Goal: Task Accomplishment & Management: Use online tool/utility

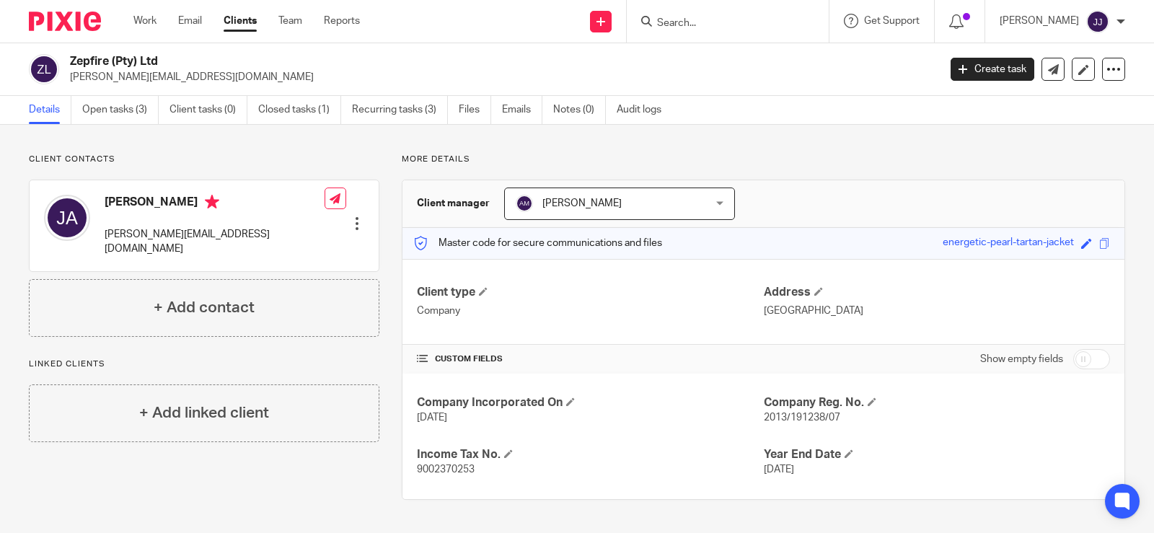
click at [691, 20] on input "Search" at bounding box center [720, 23] width 130 height 13
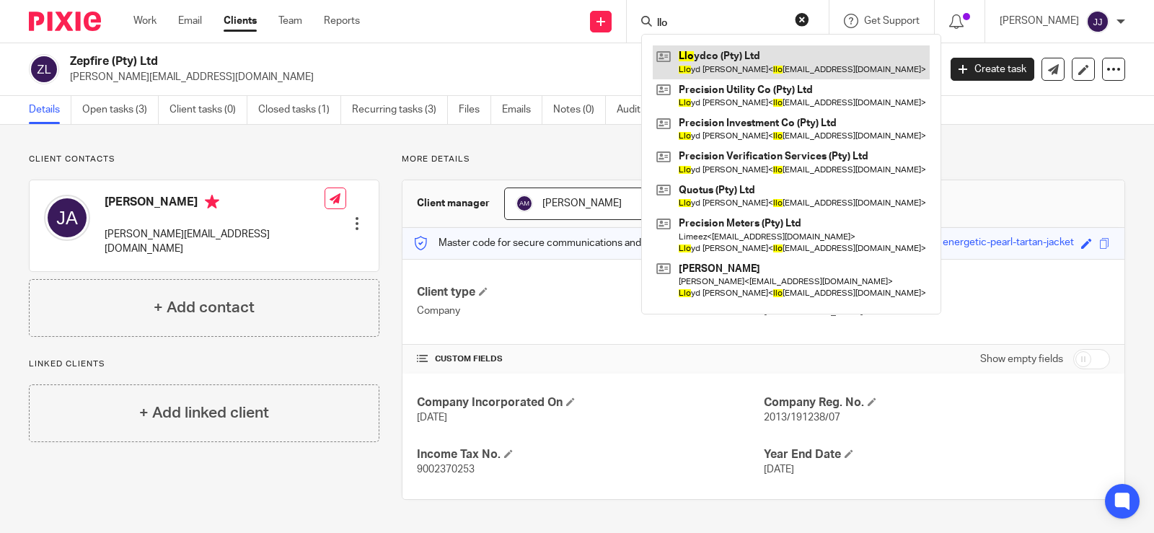
type input "llo"
click at [709, 53] on link at bounding box center [790, 61] width 277 height 33
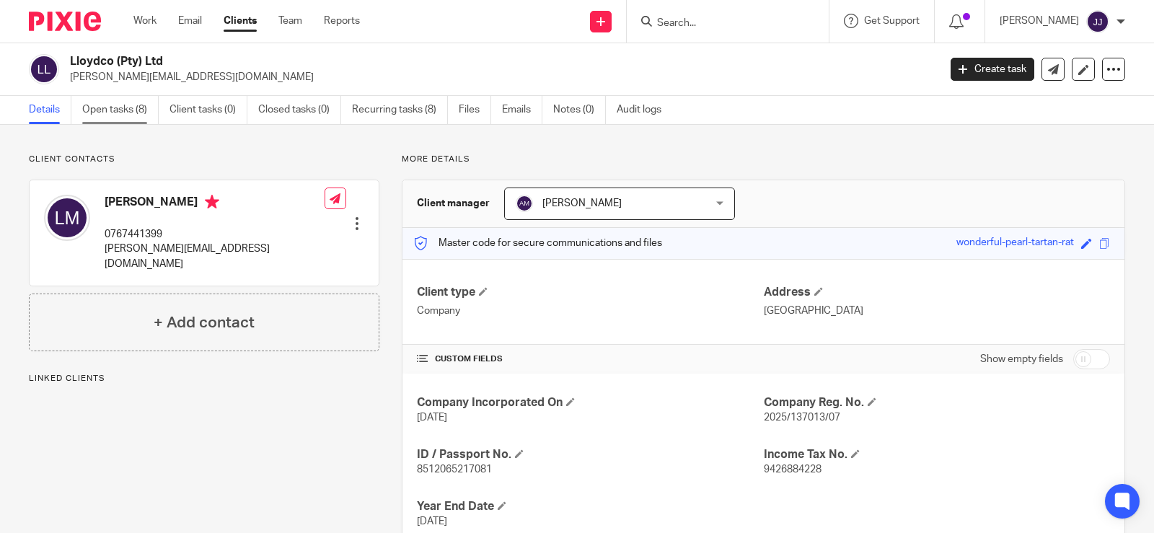
click at [137, 104] on link "Open tasks (8)" at bounding box center [120, 110] width 76 height 28
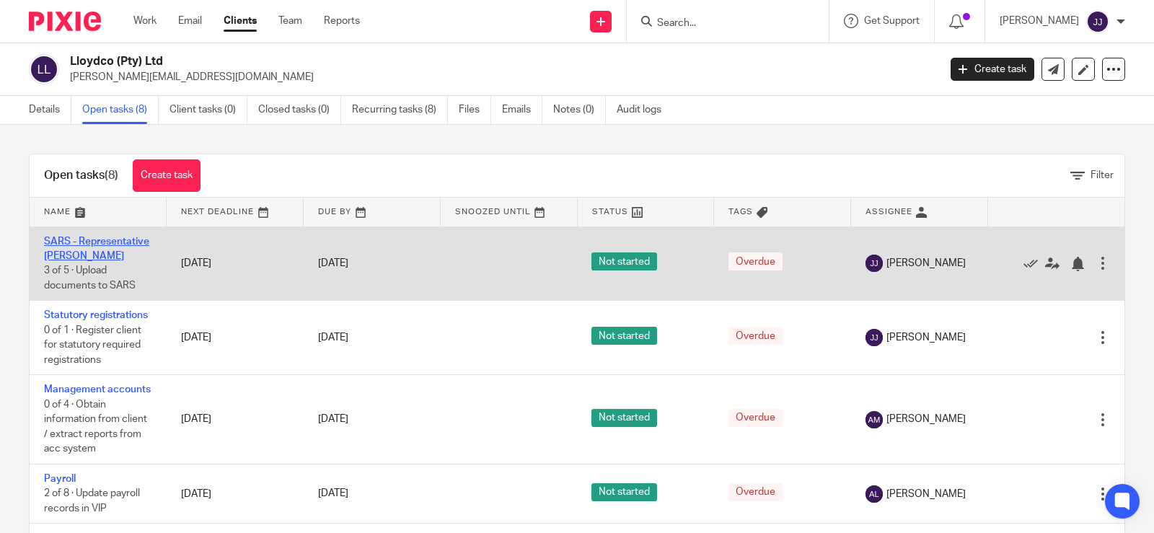
click at [79, 259] on link "SARS - Representative taxpayer" at bounding box center [96, 248] width 105 height 25
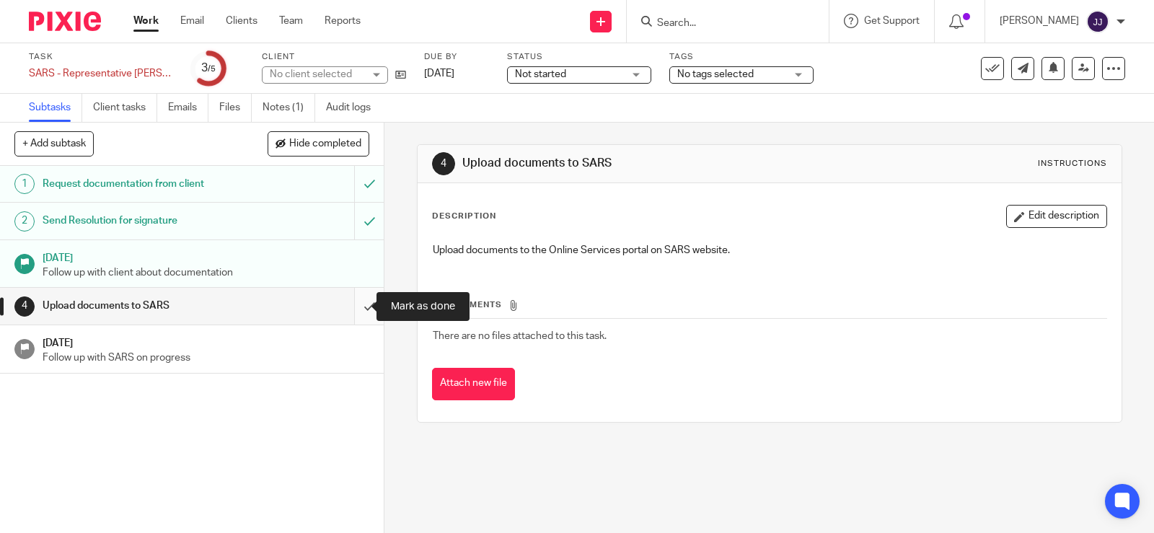
click at [356, 307] on input "submit" at bounding box center [192, 306] width 384 height 36
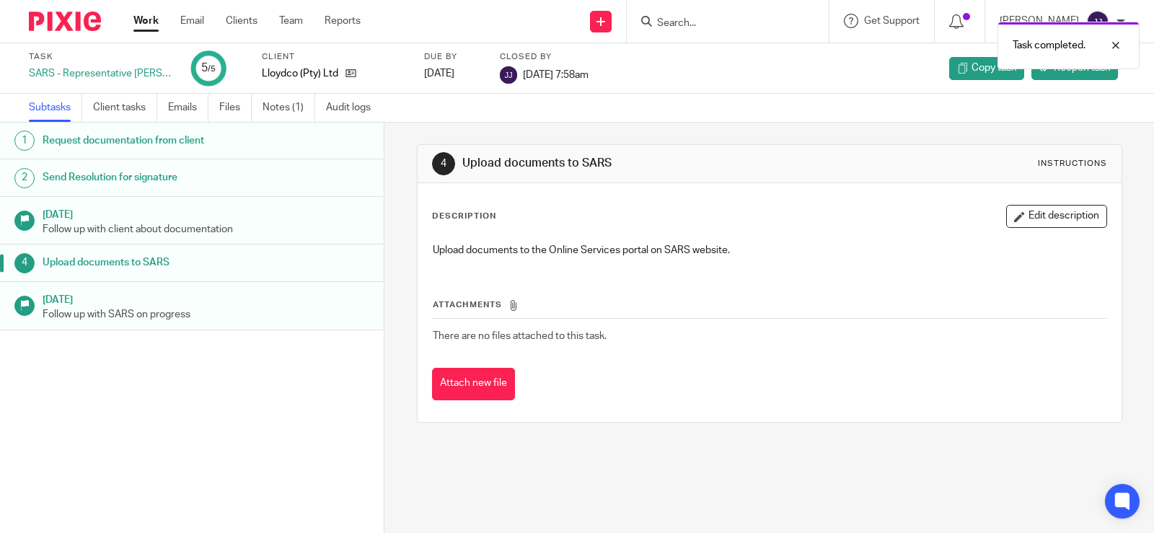
click at [732, 25] on div "Task completed." at bounding box center [858, 41] width 562 height 55
click at [747, 22] on div "Task completed." at bounding box center [858, 41] width 562 height 55
click at [670, 21] on div "Task completed." at bounding box center [858, 41] width 562 height 55
click at [704, 23] on div "Task completed." at bounding box center [858, 41] width 562 height 55
click at [743, 27] on div "Task completed." at bounding box center [858, 41] width 562 height 55
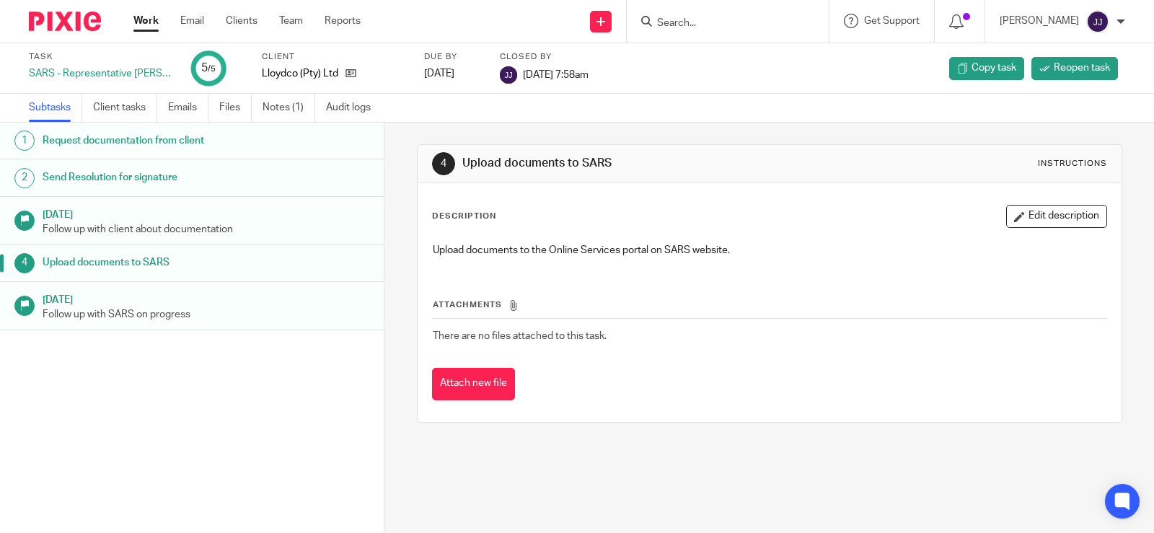
click at [674, 19] on input "Search" at bounding box center [720, 23] width 130 height 13
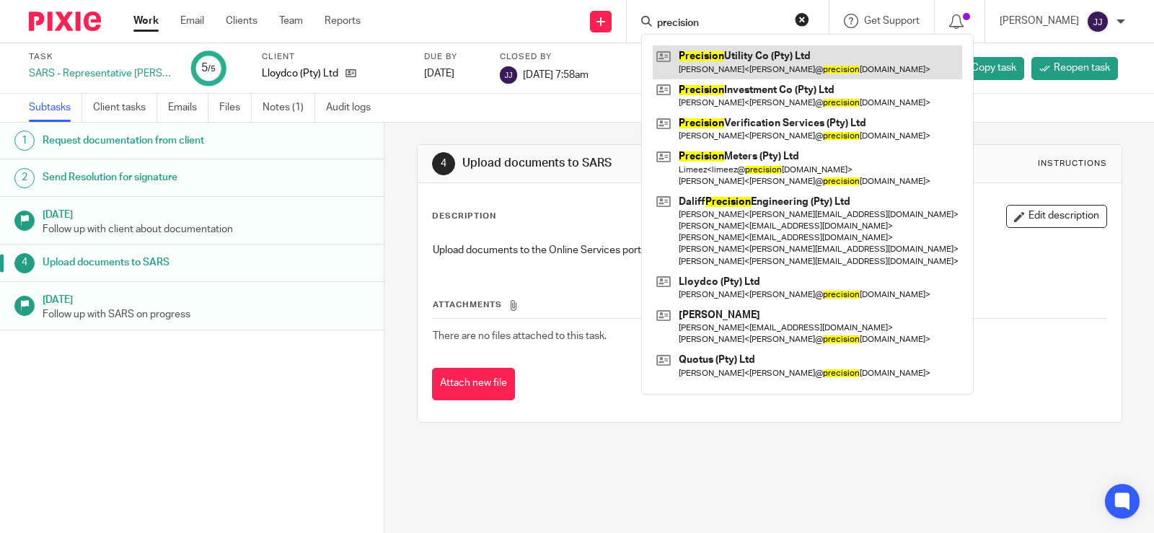
type input "precision"
click at [745, 69] on link at bounding box center [806, 61] width 309 height 33
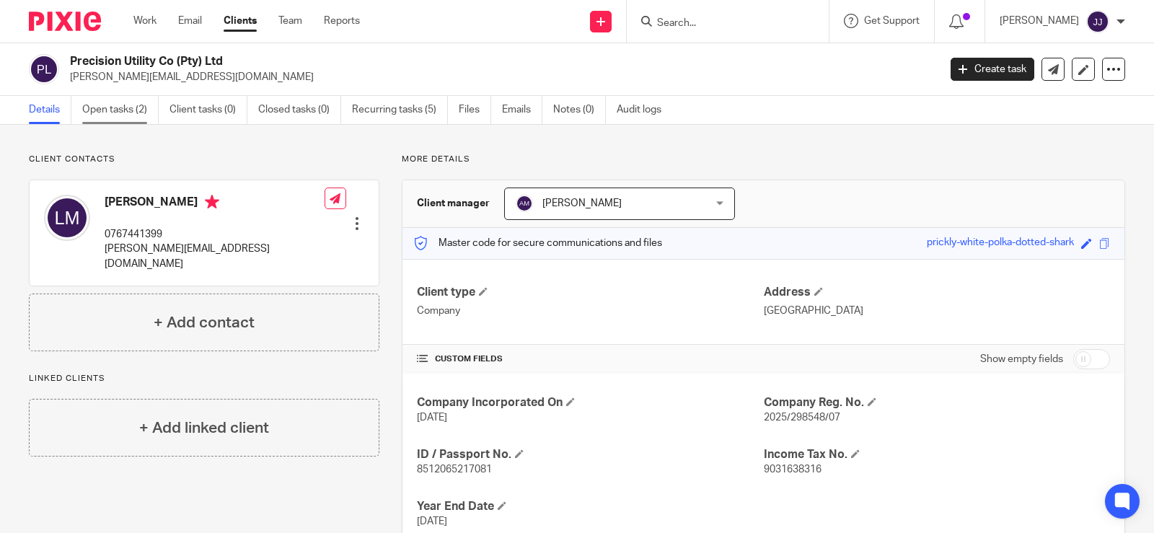
click at [113, 107] on link "Open tasks (2)" at bounding box center [120, 110] width 76 height 28
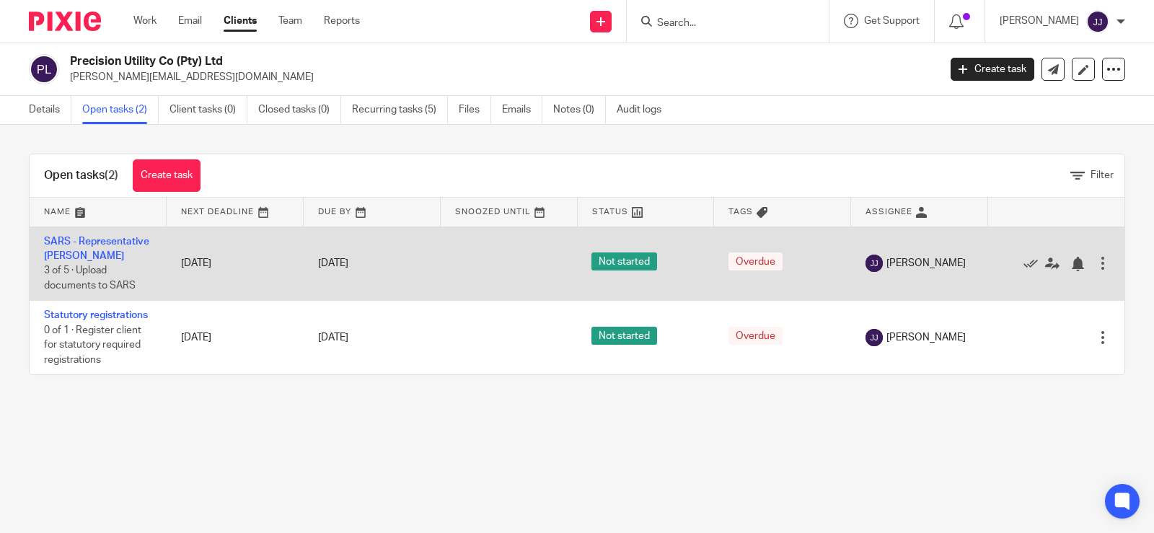
click at [81, 247] on td "SARS - Representative taxpayer 3 of 5 · Upload documents to SARS" at bounding box center [98, 263] width 137 height 74
click at [81, 239] on link "SARS - Representative [PERSON_NAME]" at bounding box center [96, 248] width 105 height 25
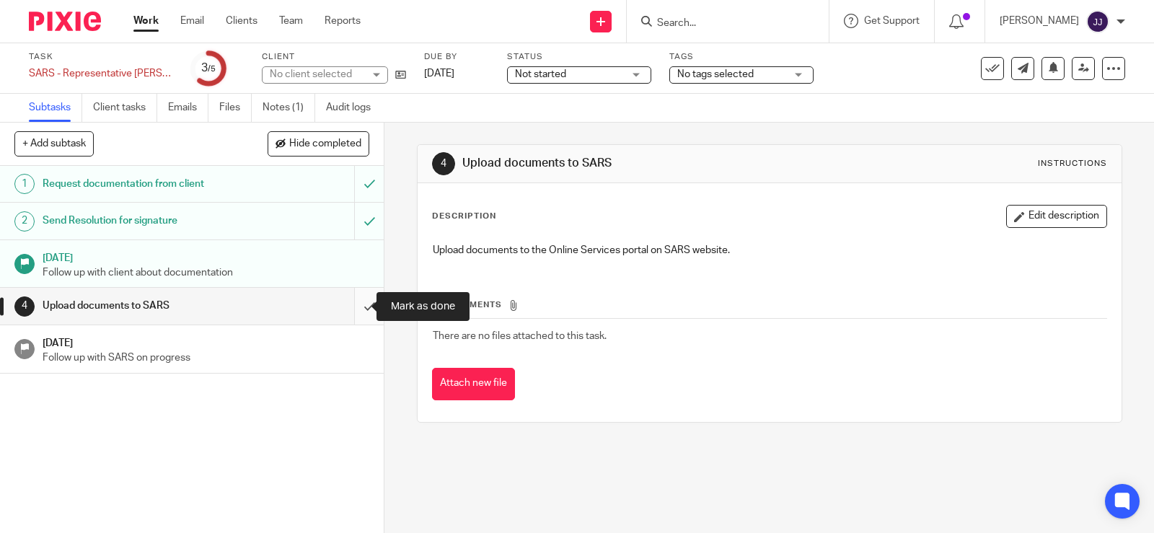
click at [355, 302] on input "submit" at bounding box center [192, 306] width 384 height 36
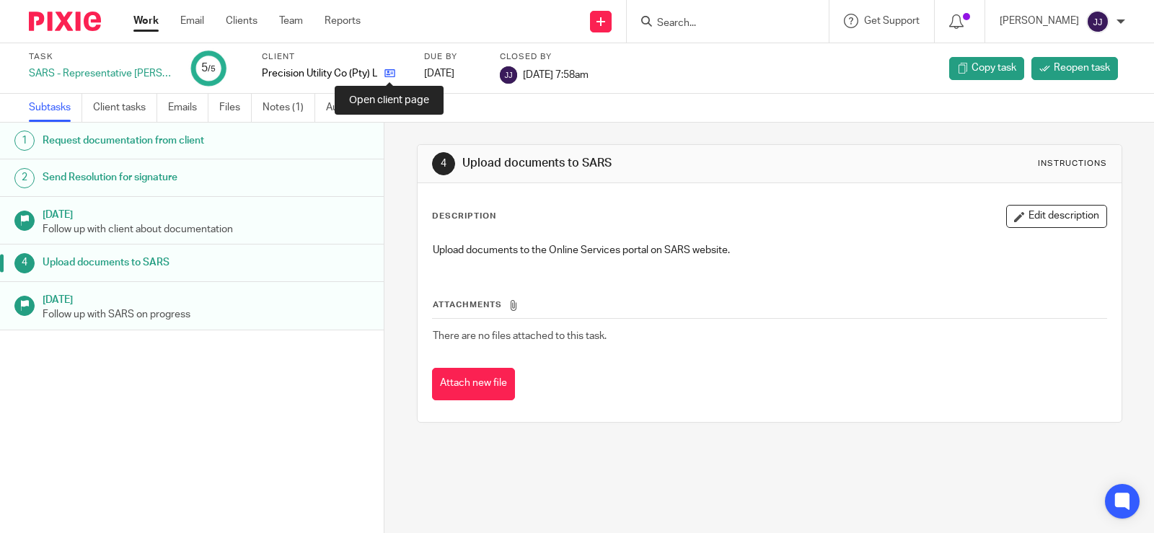
click at [386, 72] on icon at bounding box center [389, 73] width 11 height 11
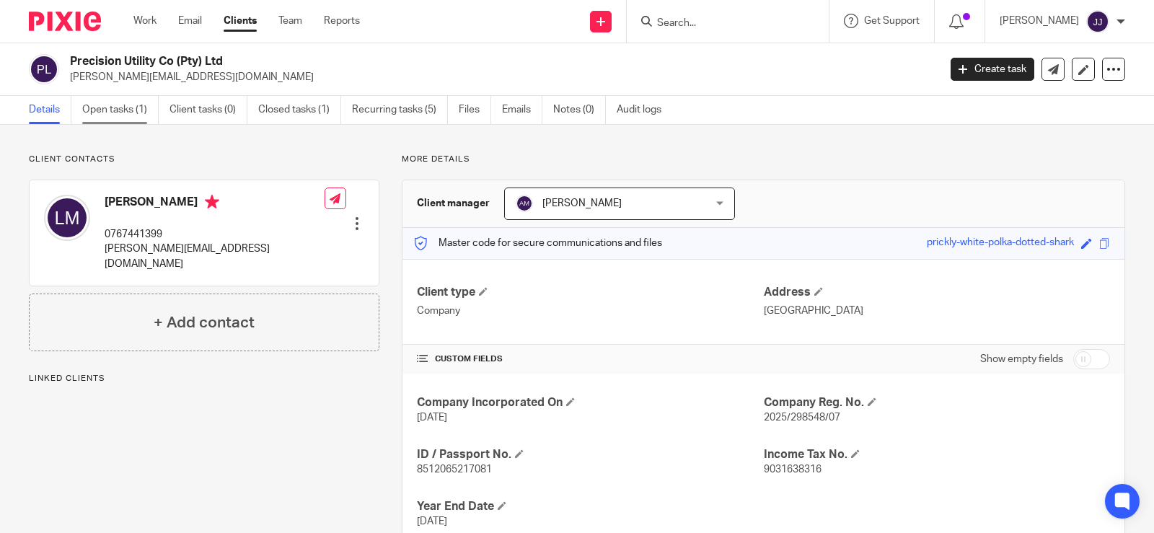
click at [97, 119] on link "Open tasks (1)" at bounding box center [120, 110] width 76 height 28
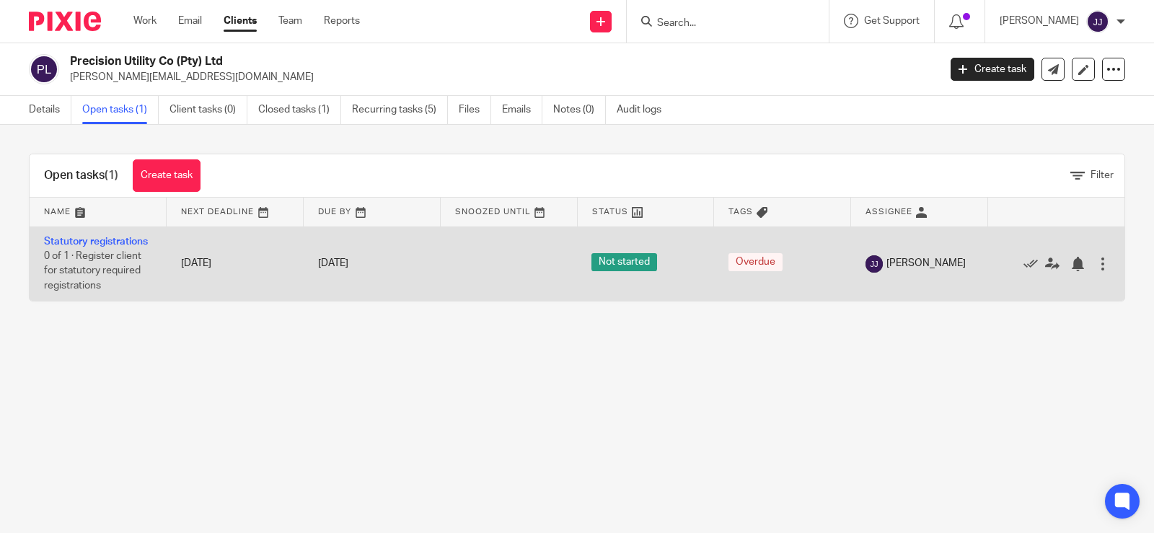
click at [49, 247] on td "Statutory registrations 0 of 1 · Register client for statutory required registr…" at bounding box center [98, 263] width 137 height 74
click at [53, 240] on link "Statutory registrations" at bounding box center [96, 241] width 104 height 10
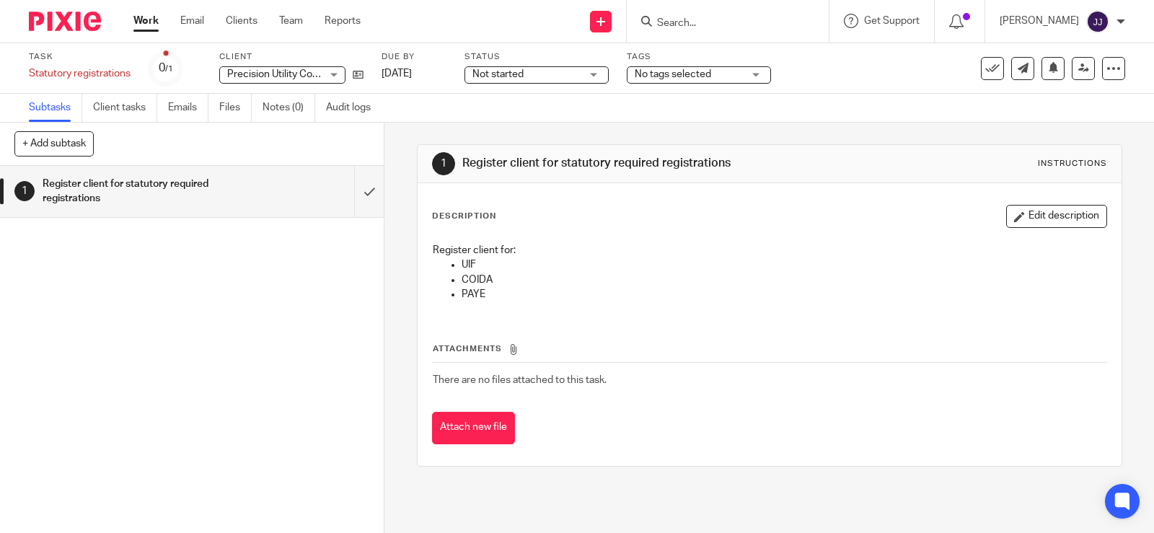
click at [674, 29] on input "Search" at bounding box center [720, 23] width 130 height 13
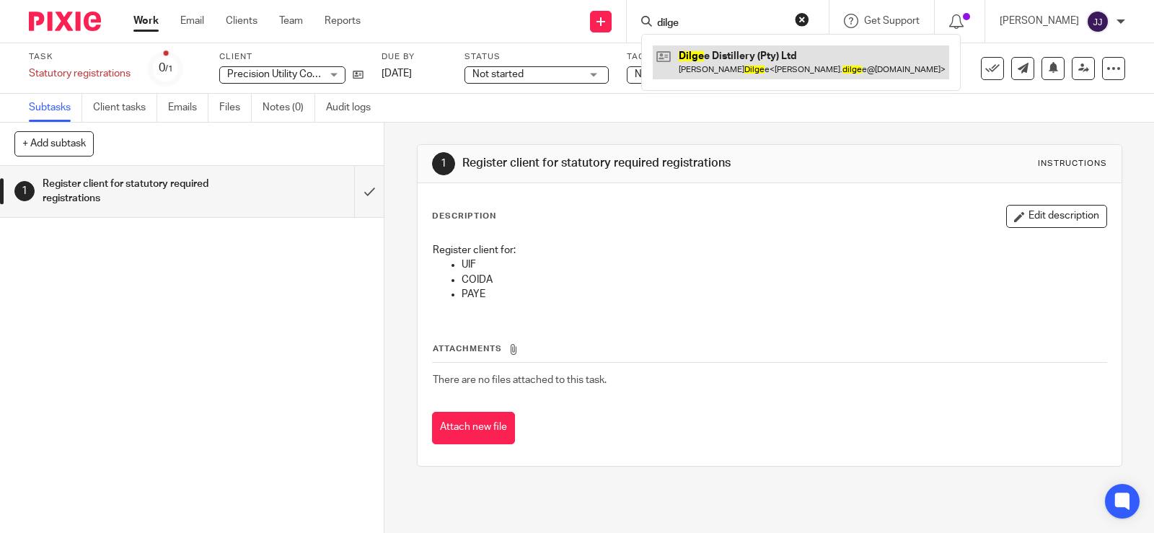
type input "dilge"
click at [762, 58] on link at bounding box center [800, 61] width 296 height 33
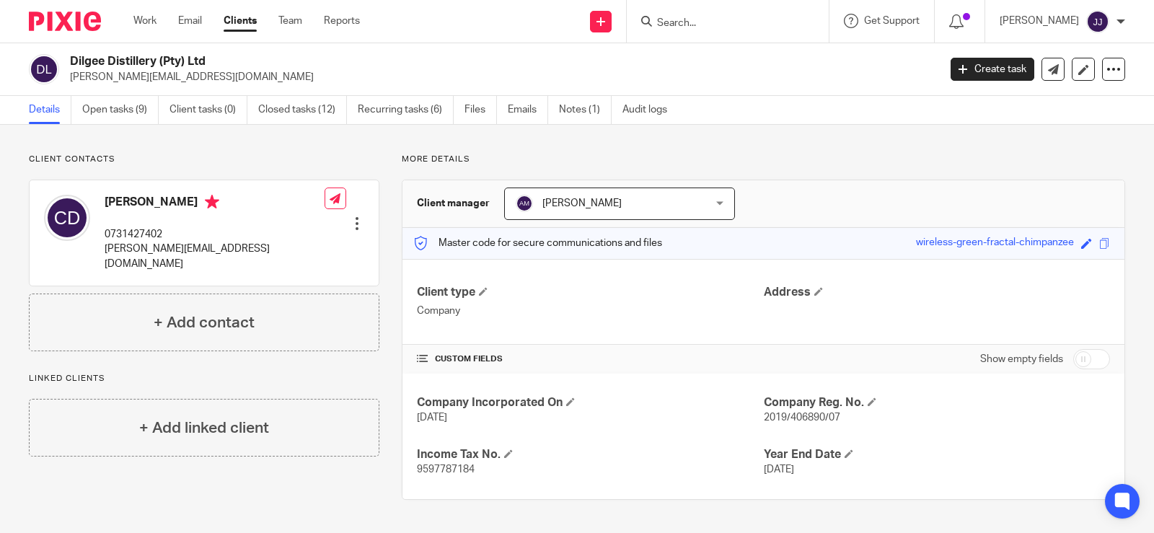
click at [800, 421] on span "2019/406890/07" at bounding box center [802, 417] width 76 height 10
copy span "406890"
click at [151, 250] on p "[PERSON_NAME][EMAIL_ADDRESS][DOMAIN_NAME]" at bounding box center [215, 257] width 220 height 30
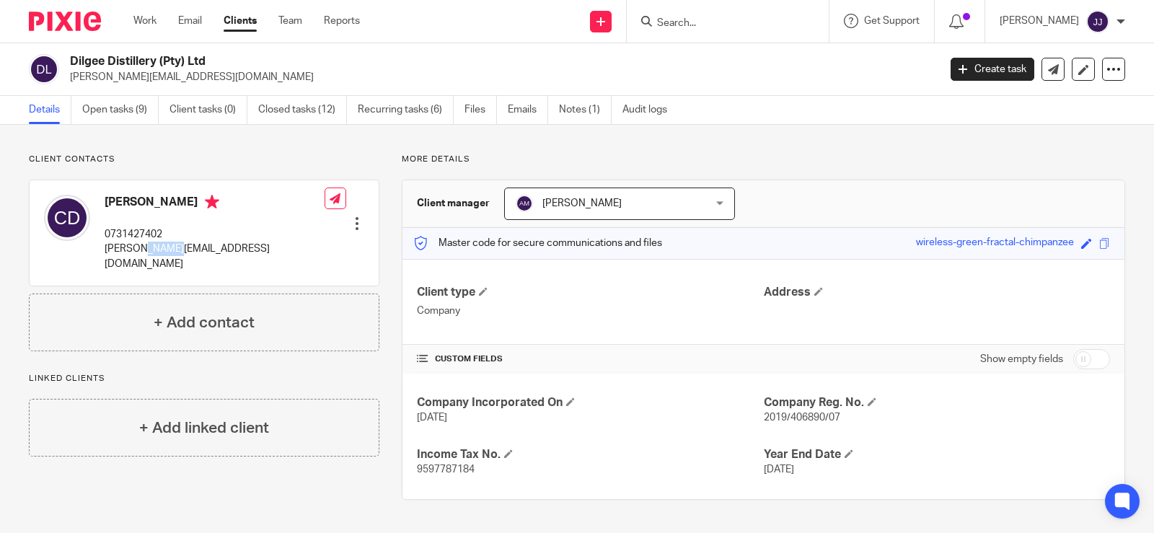
click at [151, 250] on p "[PERSON_NAME][EMAIL_ADDRESS][DOMAIN_NAME]" at bounding box center [215, 257] width 220 height 30
click at [152, 250] on p "[PERSON_NAME][EMAIL_ADDRESS][DOMAIN_NAME]" at bounding box center [215, 257] width 220 height 30
click at [153, 250] on p "[PERSON_NAME][EMAIL_ADDRESS][DOMAIN_NAME]" at bounding box center [215, 257] width 220 height 30
copy div "[PERSON_NAME][EMAIL_ADDRESS][DOMAIN_NAME]"
